Goal: Browse casually

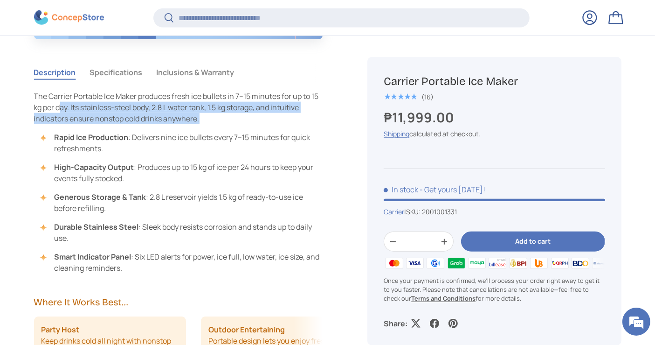
scroll to position [832, 0]
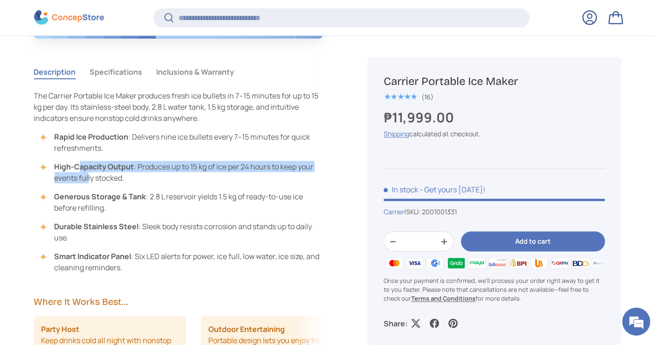
click at [81, 169] on li "High-Capacity Output : Produces up to 15 kg of ice per 24 hours to keep your ev…" at bounding box center [183, 172] width 280 height 22
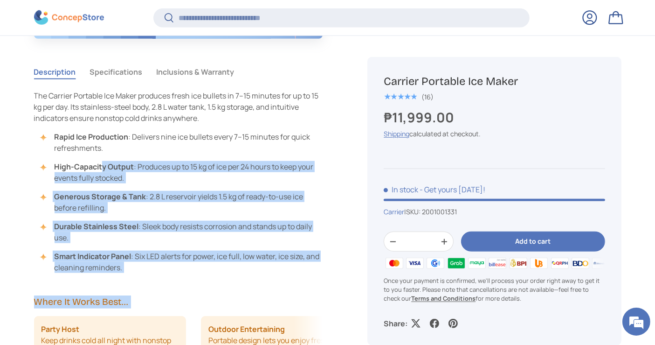
drag, startPoint x: 33, startPoint y: 97, endPoint x: 103, endPoint y: 154, distance: 90.1
click at [103, 154] on ul "Rapid Ice Production : Delivers nine ice bullets every 7–15 minutes for quick r…" at bounding box center [178, 202] width 289 height 142
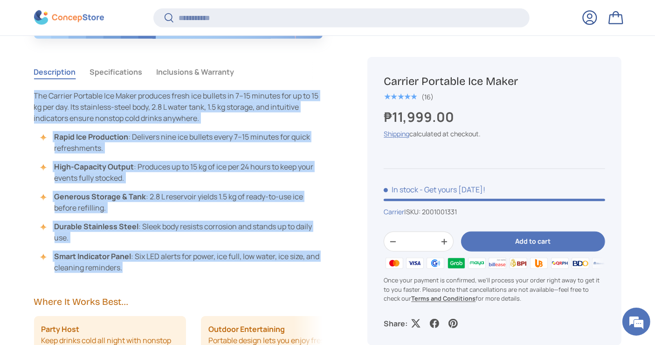
drag, startPoint x: 134, startPoint y: 267, endPoint x: 33, endPoint y: 95, distance: 199.6
click at [34, 95] on div "The Carrier Portable Ice Maker produces fresh ice bullets in 7–15 minutes for u…" at bounding box center [178, 181] width 289 height 183
copy div "The Carrier Portable Ice Maker produces fresh ice bullets in 7–15 minutes for u…"
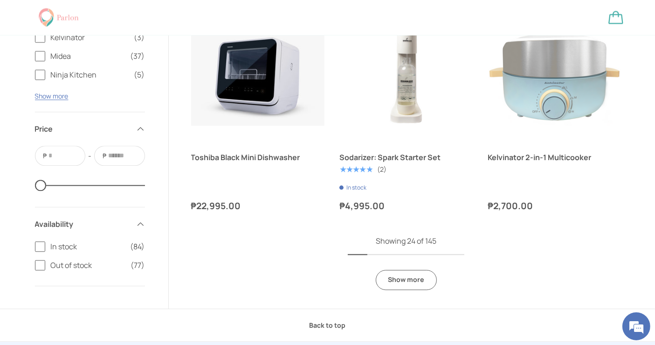
scroll to position [2108, 0]
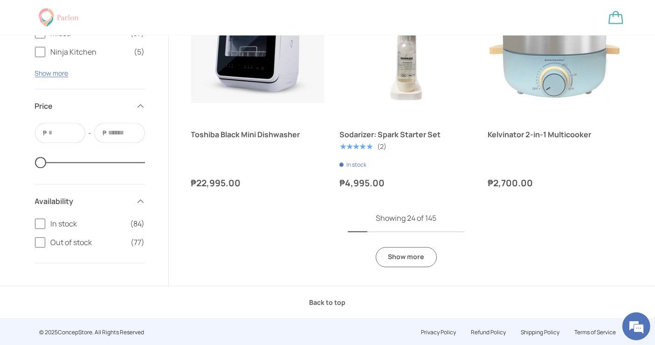
click at [412, 264] on link "Show more" at bounding box center [406, 257] width 61 height 20
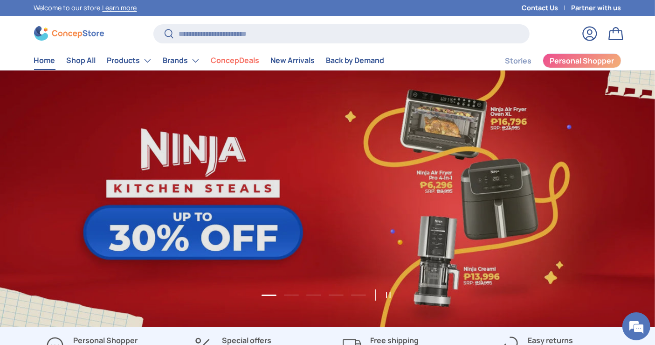
click at [351, 196] on link "1 of 5" at bounding box center [327, 198] width 655 height 256
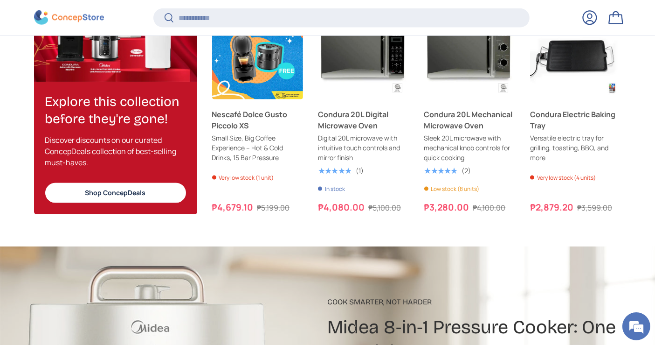
scroll to position [1210, 0]
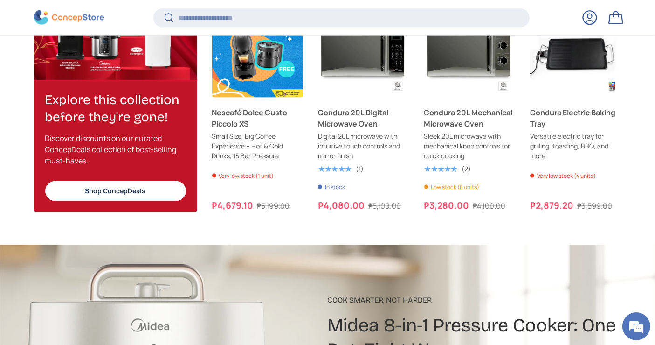
click at [165, 192] on link "Shop ConcepDeals" at bounding box center [115, 191] width 141 height 20
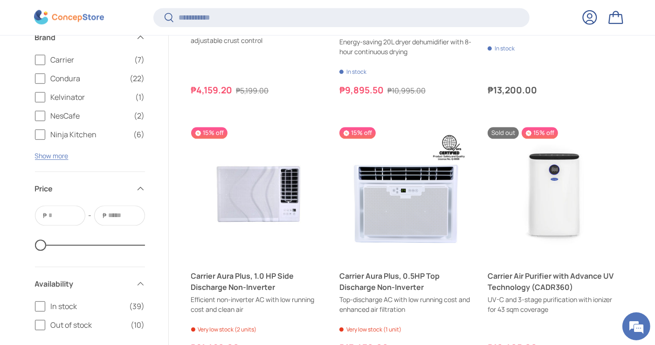
scroll to position [2363, 0]
